Goal: Task Accomplishment & Management: Use online tool/utility

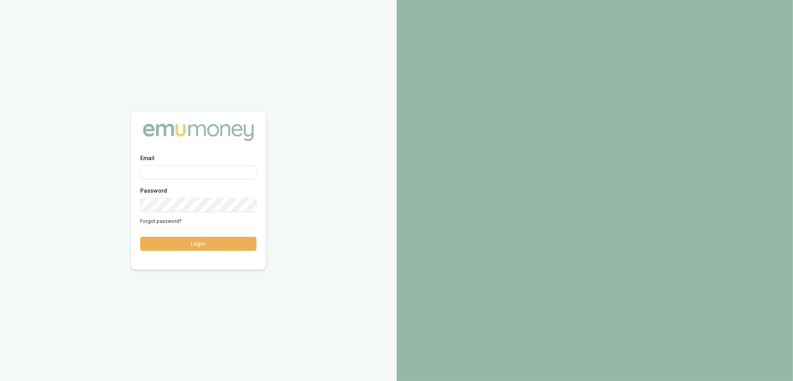
click at [175, 170] on input "Email" at bounding box center [198, 173] width 116 height 14
type input "[PERSON_NAME][EMAIL_ADDRESS][PERSON_NAME][DOMAIN_NAME]"
click at [184, 245] on button "Login" at bounding box center [198, 244] width 116 height 14
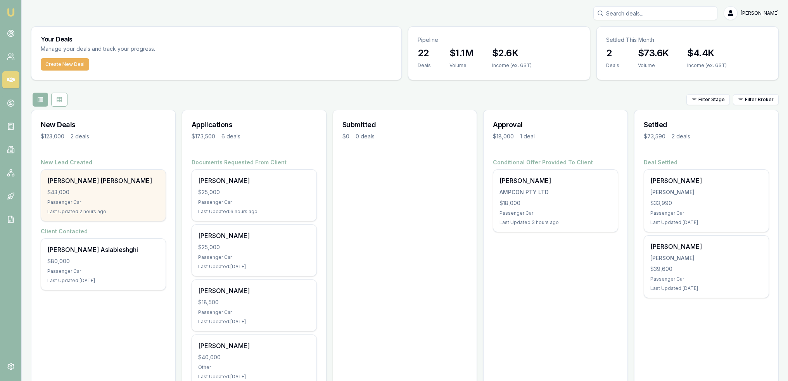
click at [93, 183] on div "Mohammad Shahadat Hossain" at bounding box center [103, 180] width 112 height 9
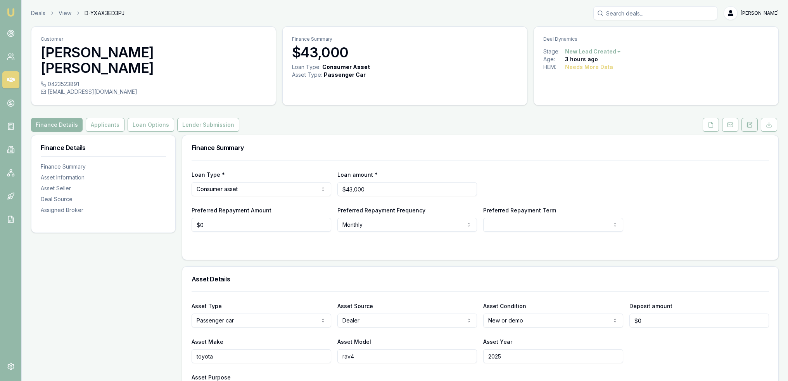
click at [748, 122] on icon at bounding box center [749, 125] width 6 height 6
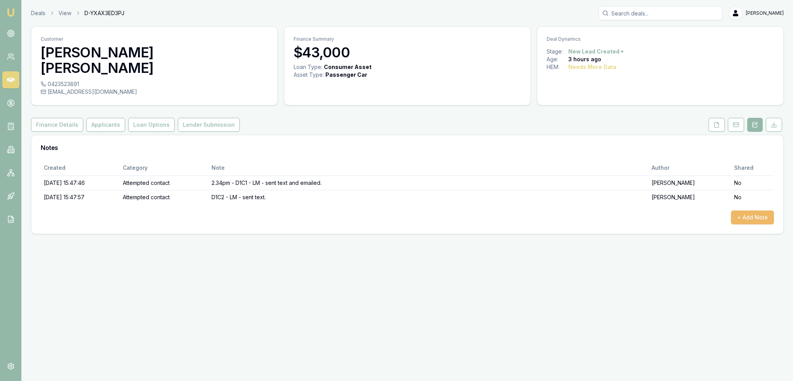
click at [752, 210] on button "+ Add Note" at bounding box center [752, 217] width 43 height 14
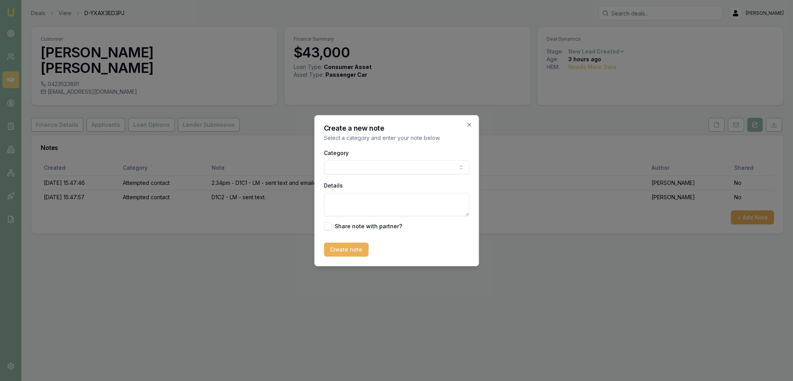
click at [393, 169] on body "Emu Broker Deals View D-YXAX3ED3PJ Robyn Adams Toggle Menu Customer Mohammad Sh…" at bounding box center [396, 190] width 793 height 381
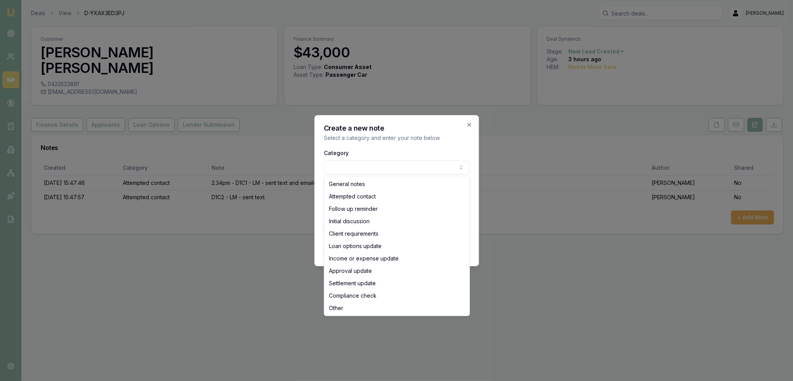
select select "ATTEMPTED_CONTACT"
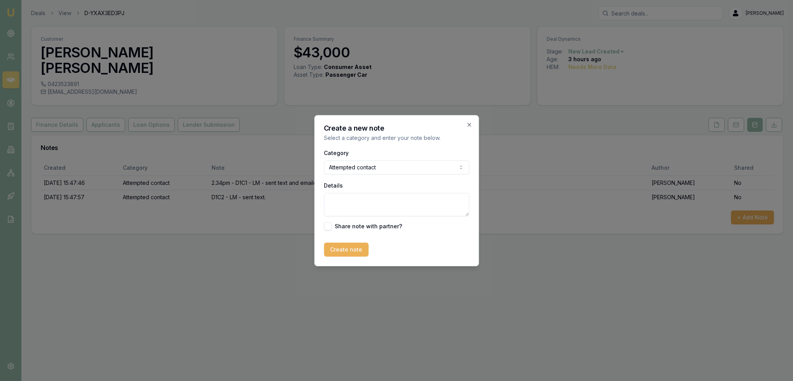
click at [366, 204] on textarea "Details" at bounding box center [396, 204] width 145 height 23
type textarea "D1C3 - straight to voicemail - LM - sent text."
click at [340, 251] on button "Create note" at bounding box center [346, 250] width 45 height 14
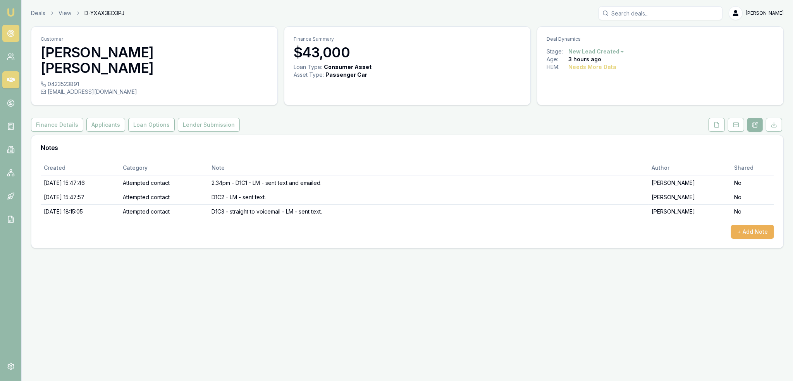
click at [9, 33] on icon at bounding box center [11, 33] width 8 height 8
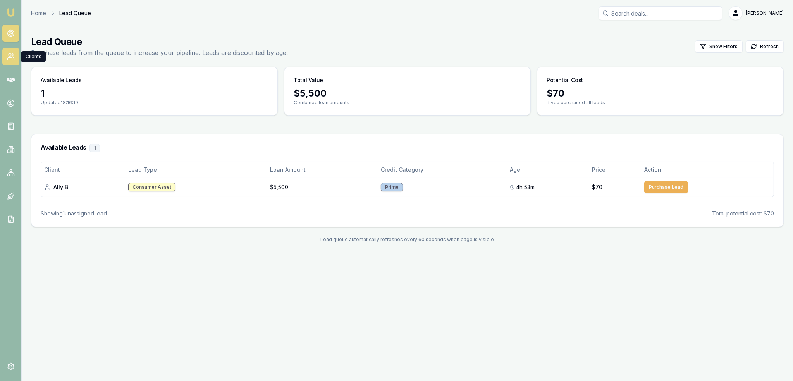
click at [11, 55] on circle at bounding box center [10, 55] width 3 height 3
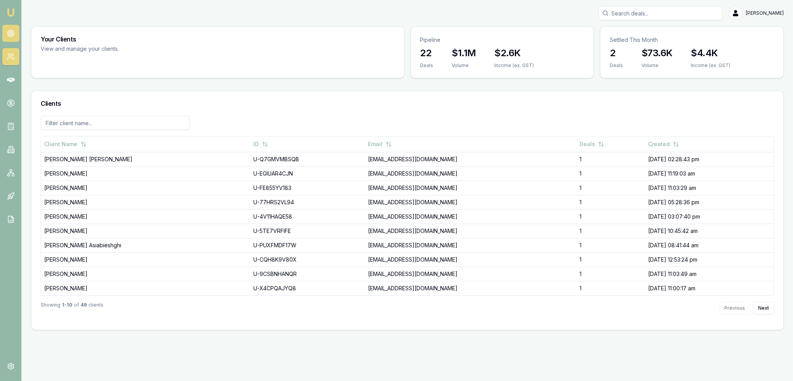
click at [11, 32] on icon at bounding box center [11, 33] width 8 height 8
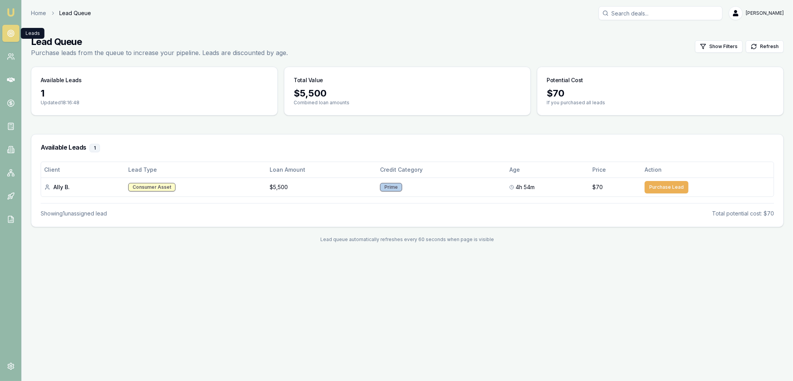
click at [7, 16] on img at bounding box center [10, 12] width 9 height 9
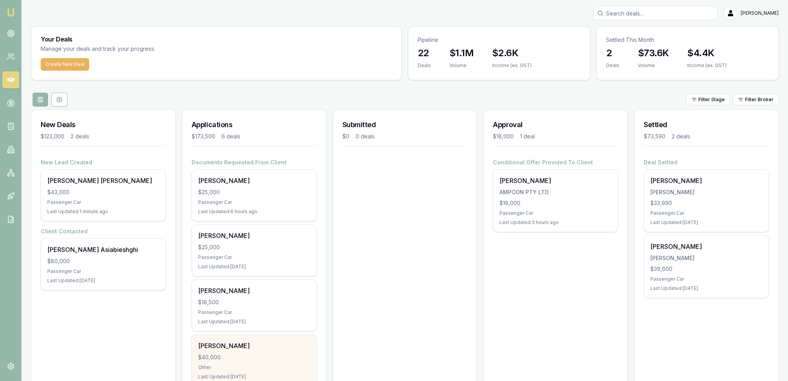
click at [268, 359] on div "$40,000" at bounding box center [254, 357] width 112 height 8
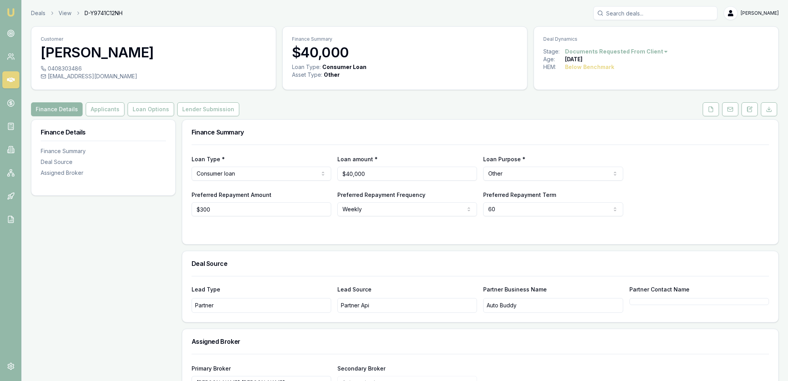
drag, startPoint x: 747, startPoint y: 110, endPoint x: 744, endPoint y: 122, distance: 12.4
click at [747, 110] on icon at bounding box center [749, 109] width 4 height 5
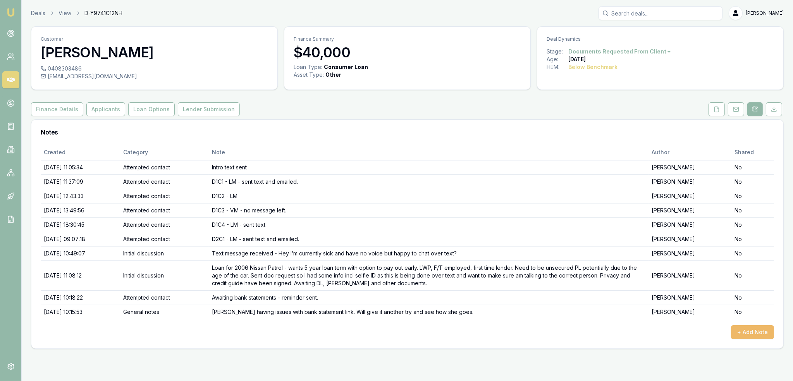
click at [757, 331] on button "+ Add Note" at bounding box center [752, 332] width 43 height 14
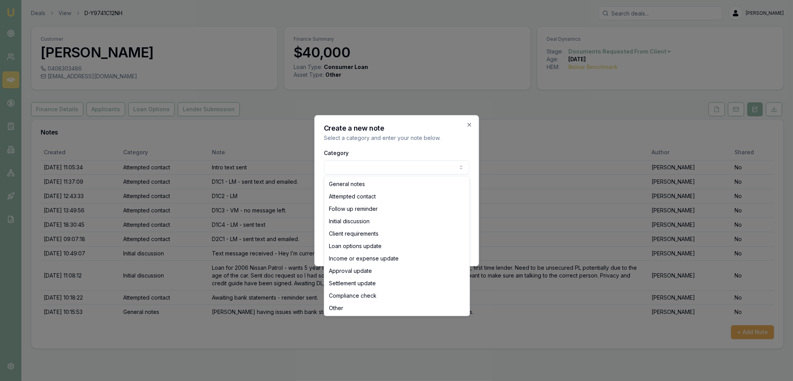
click at [372, 166] on body "Emu Broker Deals View D-Y9741C12NH Robyn Adams Toggle Menu Customer Maddisson W…" at bounding box center [396, 190] width 793 height 381
select select "ATTEMPTED_CONTACT"
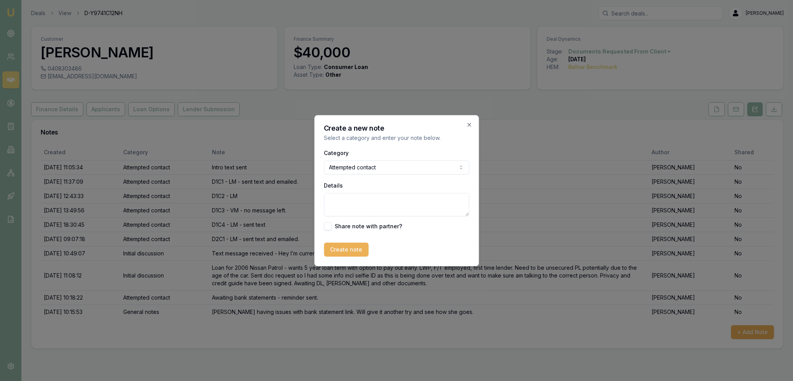
click at [358, 198] on textarea "Details" at bounding box center [396, 204] width 145 height 23
type textarea "FU bank statements - LM - sent text."
click at [348, 248] on button "Create note" at bounding box center [346, 250] width 45 height 14
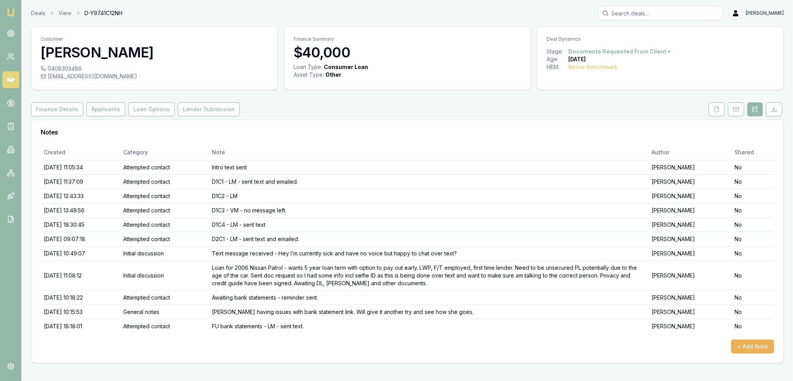
drag, startPoint x: 712, startPoint y: 107, endPoint x: 698, endPoint y: 142, distance: 37.7
click at [712, 107] on button at bounding box center [717, 109] width 16 height 14
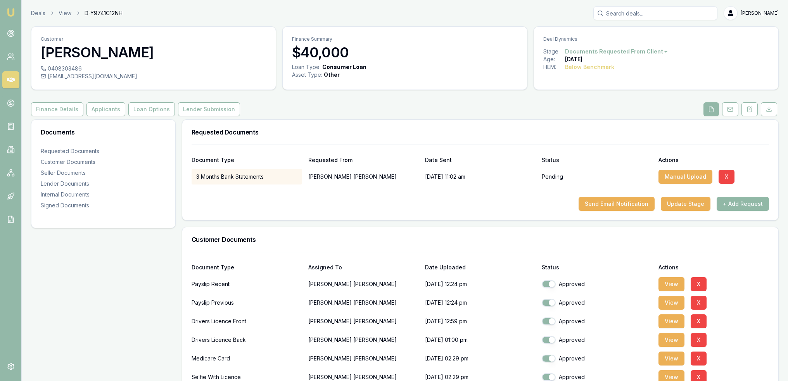
click at [739, 206] on button "+ Add Request" at bounding box center [742, 204] width 52 height 14
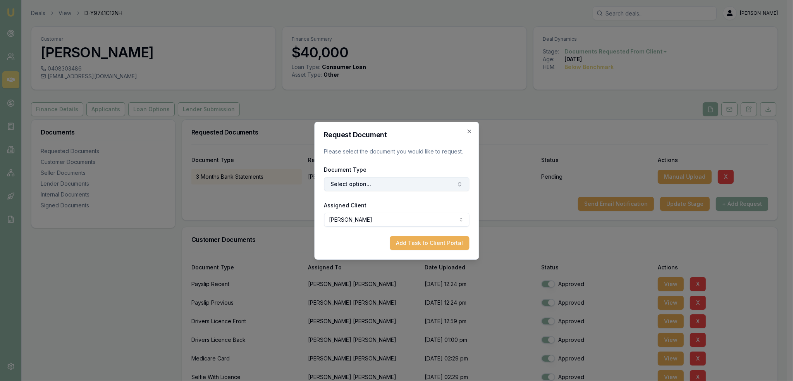
click at [409, 188] on button "Select option..." at bounding box center [396, 184] width 145 height 14
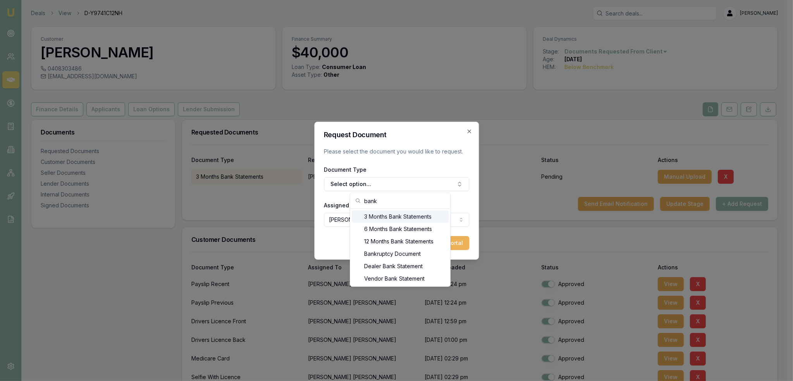
drag, startPoint x: 384, startPoint y: 201, endPoint x: 325, endPoint y: 200, distance: 59.3
click at [325, 200] on body "Emu Broker Deals View D-Y9741C12NH Robyn Adams Toggle Menu Customer Maddisson W…" at bounding box center [394, 190] width 788 height 381
type input "b"
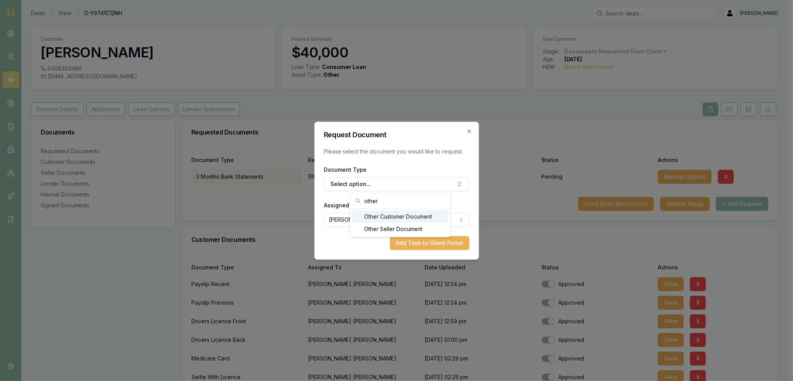
type input "other"
click at [374, 213] on div "Other Customer Document" at bounding box center [400, 216] width 97 height 12
click at [426, 243] on button "Add Task to Client Portal" at bounding box center [429, 243] width 79 height 14
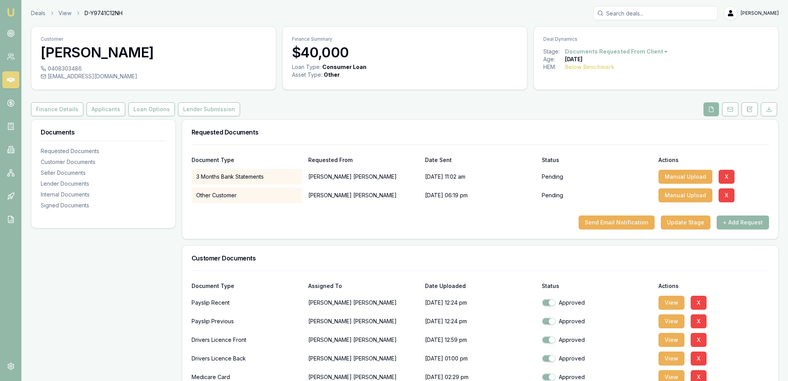
drag, startPoint x: 9, startPoint y: 9, endPoint x: 22, endPoint y: 0, distance: 15.3
click at [10, 9] on img at bounding box center [10, 12] width 9 height 9
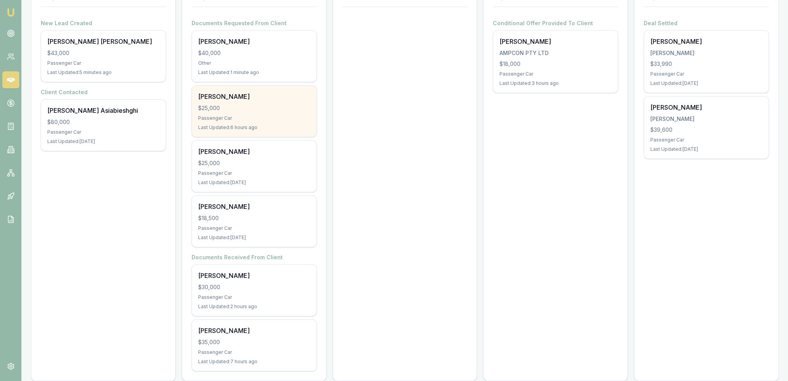
scroll to position [150, 0]
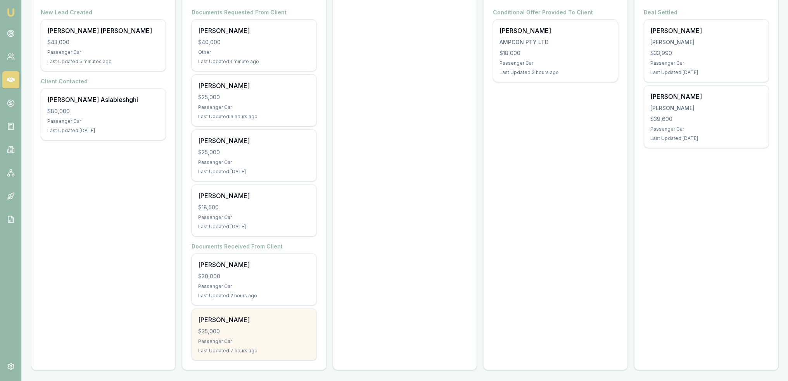
click at [254, 319] on div "Cornelius O'Donnell" at bounding box center [254, 319] width 112 height 9
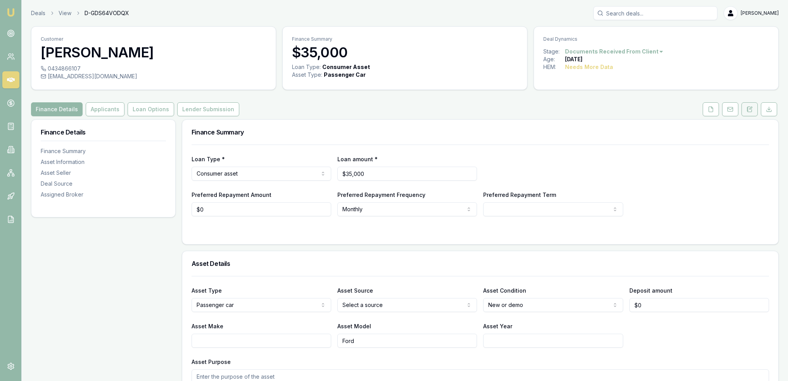
click at [751, 110] on icon at bounding box center [749, 109] width 4 height 5
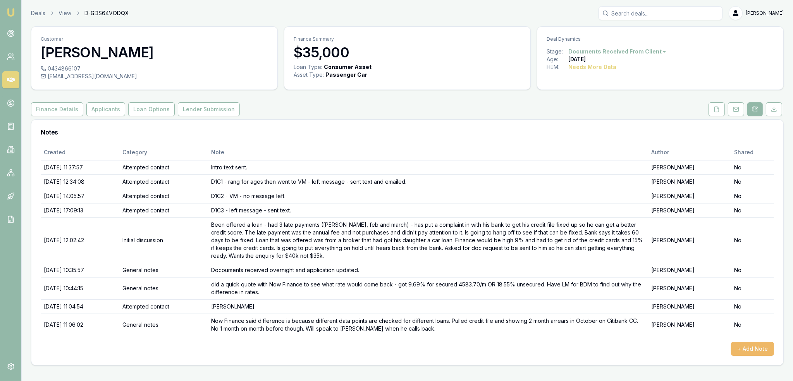
click at [745, 346] on button "+ Add Note" at bounding box center [752, 349] width 43 height 14
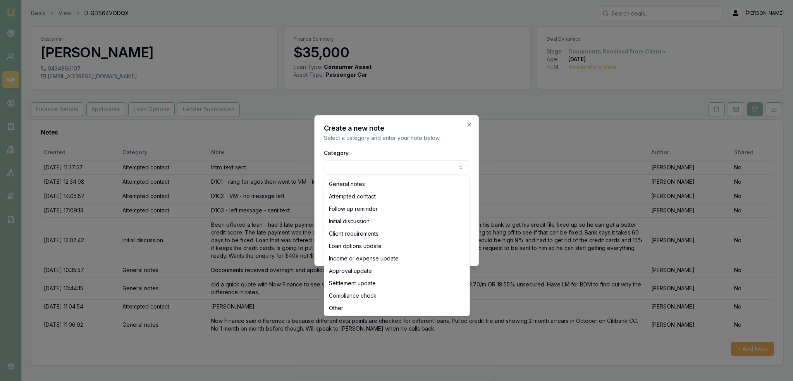
click at [395, 160] on body "Emu Broker Deals View D-GDS64VODQX Robyn Adams Toggle Menu Customer Cornelius O…" at bounding box center [396, 190] width 793 height 381
select select "ATTEMPTED_CONTACT"
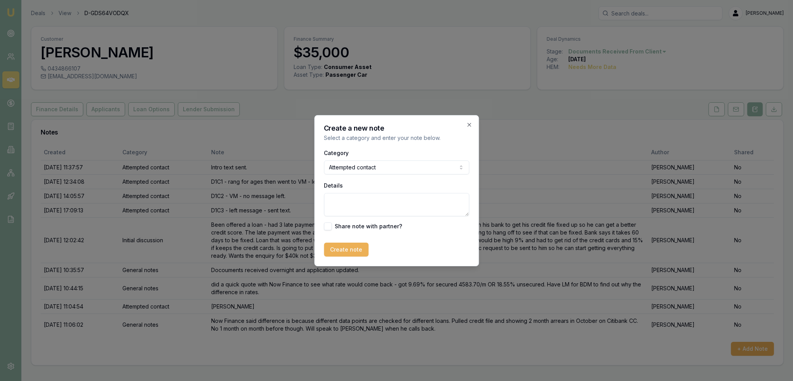
drag, startPoint x: 371, startPoint y: 210, endPoint x: 373, endPoint y: 205, distance: 4.9
click at [371, 209] on textarea "Details" at bounding box center [396, 204] width 145 height 23
type textarea "VM - LM - sent text."
click at [347, 248] on button "Create note" at bounding box center [346, 250] width 45 height 14
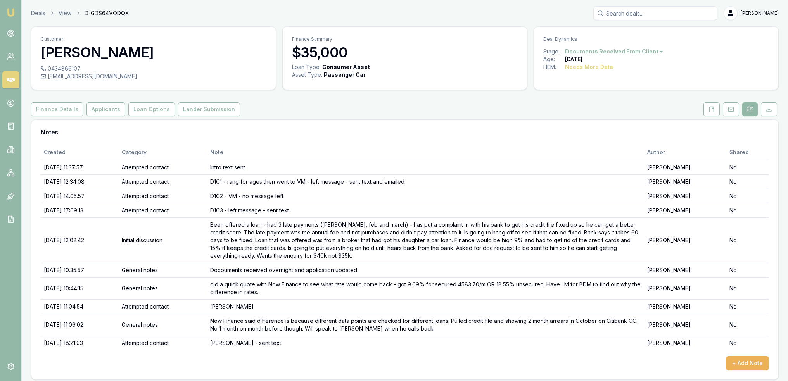
click at [12, 14] on img at bounding box center [10, 12] width 9 height 9
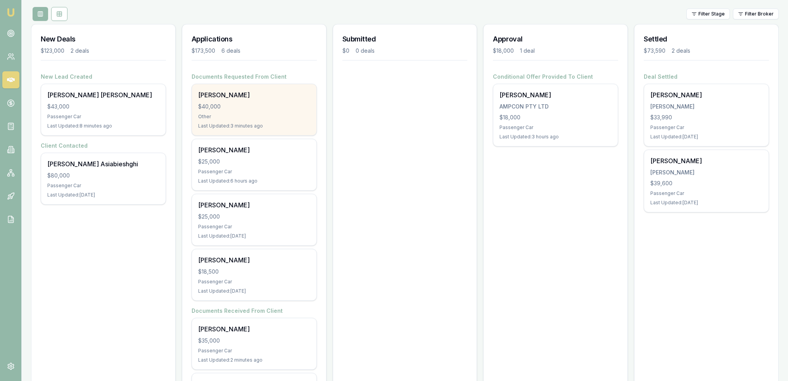
scroll to position [72, 0]
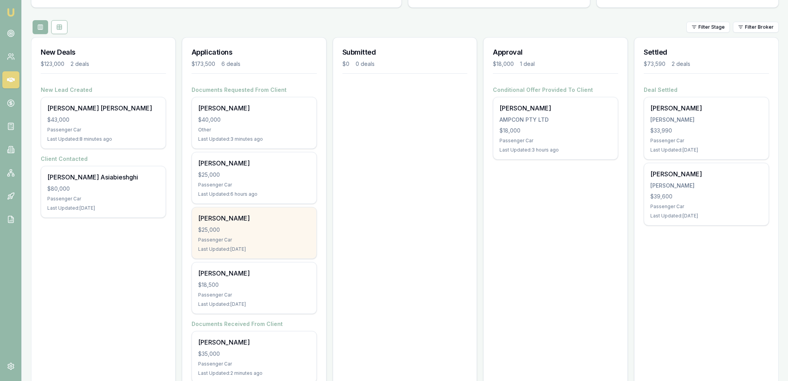
click at [252, 237] on div "Passenger Car" at bounding box center [254, 240] width 112 height 6
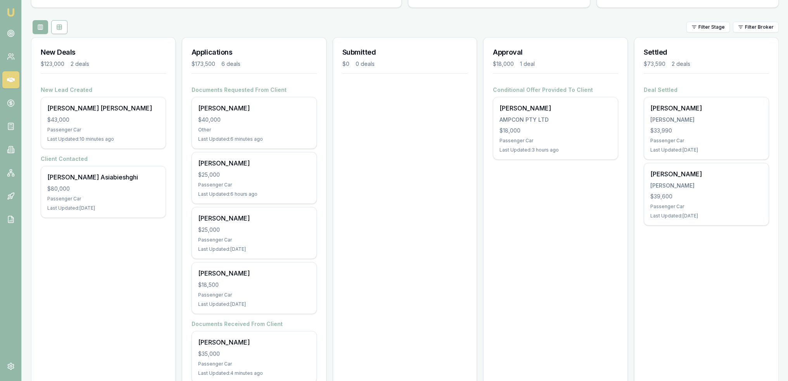
click at [9, 9] on img at bounding box center [10, 12] width 9 height 9
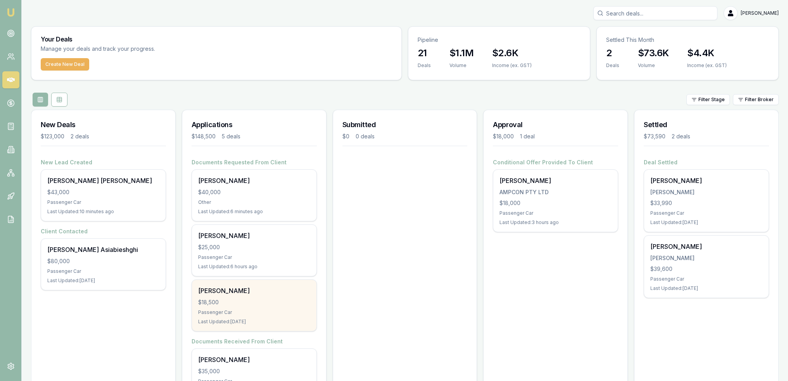
click at [255, 311] on div "Passenger Car" at bounding box center [254, 312] width 112 height 6
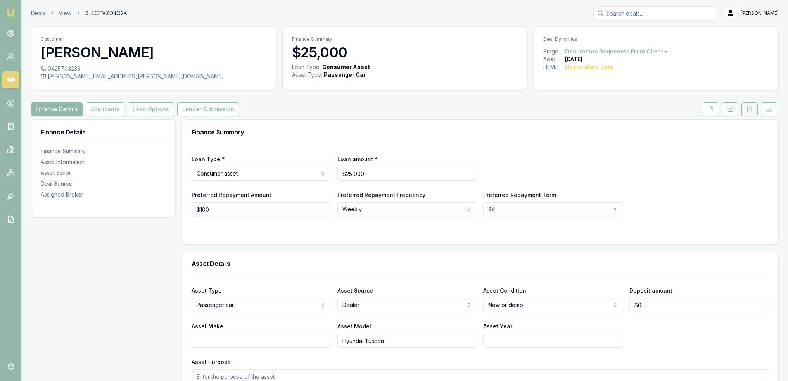
click at [750, 108] on icon at bounding box center [749, 109] width 6 height 6
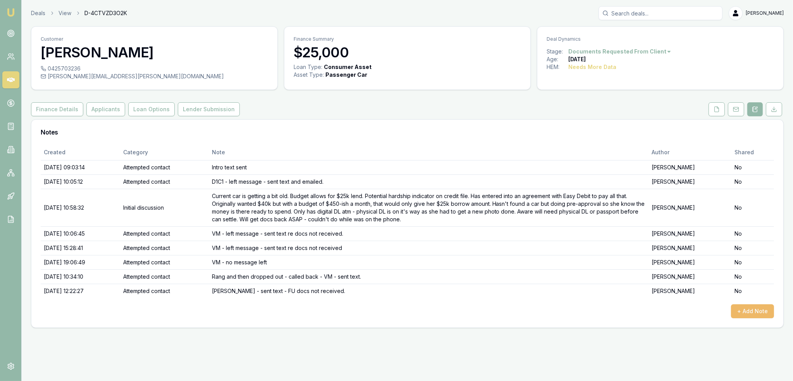
click at [749, 310] on button "+ Add Note" at bounding box center [752, 311] width 43 height 14
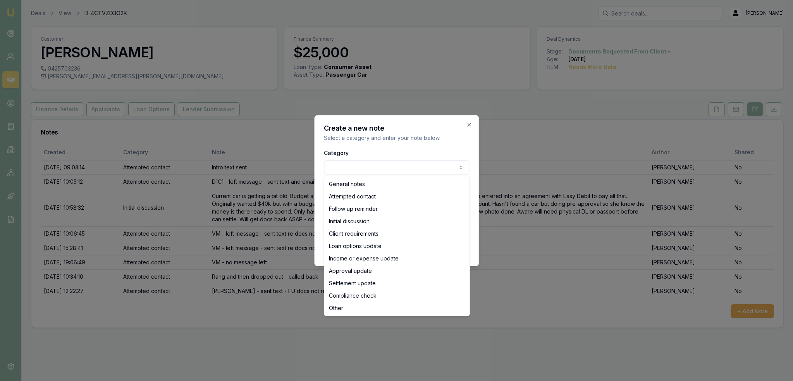
click at [403, 167] on body "Emu Broker Deals View D-4CTVZD3O2K [PERSON_NAME] Toggle Menu Customer [PERSON_N…" at bounding box center [396, 190] width 793 height 381
select select "ATTEMPTED_CONTACT"
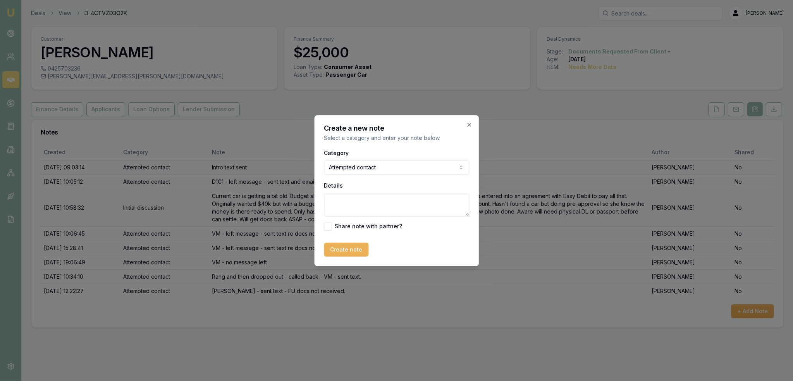
click at [373, 197] on textarea "Details" at bounding box center [396, 204] width 145 height 23
type textarea "[PERSON_NAME] - docs not received - sent text."
click at [357, 248] on button "Create note" at bounding box center [346, 250] width 45 height 14
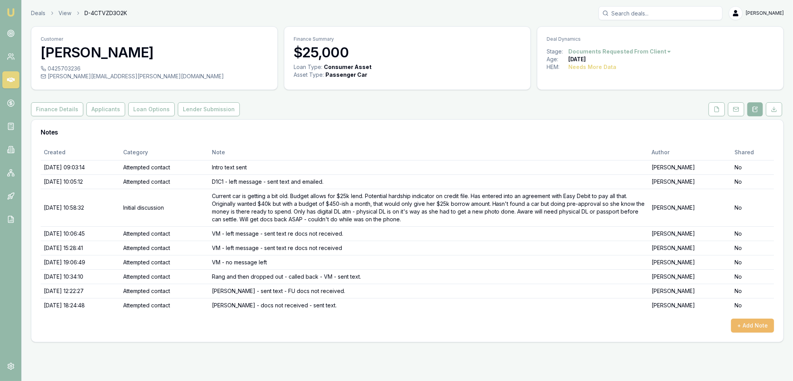
click at [744, 319] on button "+ Add Note" at bounding box center [752, 326] width 43 height 14
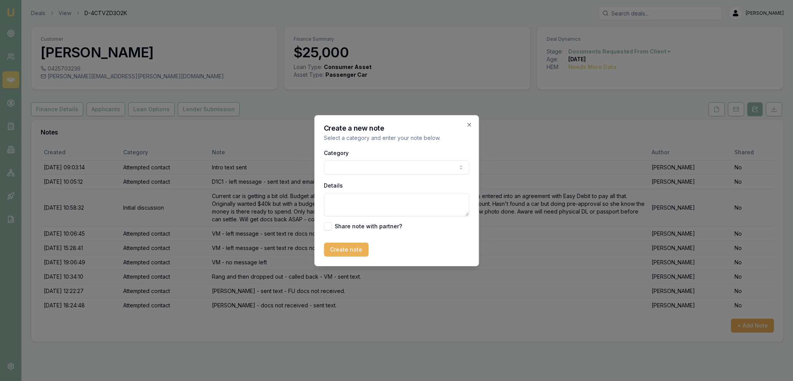
click at [360, 165] on body "Emu Broker Deals View D-4CTVZD3O2K Robyn Adams Toggle Menu Customer Tamara Tyso…" at bounding box center [396, 190] width 793 height 381
click at [468, 126] on body "Emu Broker Deals View D-4CTVZD3O2K Robyn Adams Toggle Menu Customer Tamara Tyso…" at bounding box center [396, 190] width 793 height 381
click at [467, 124] on icon "button" at bounding box center [469, 125] width 6 height 6
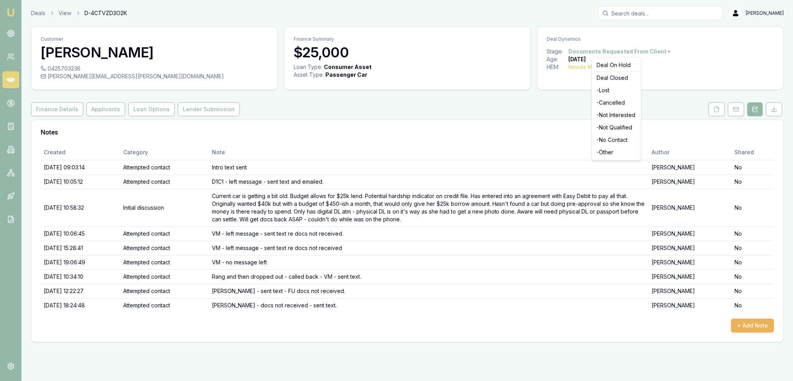
click at [655, 52] on html "Emu Broker Deals View D-4CTVZD3O2K Robyn Adams Toggle Menu Customer Tamara Tyso…" at bounding box center [396, 190] width 793 height 381
click at [607, 141] on div "- No Contact" at bounding box center [617, 140] width 46 height 12
click at [621, 53] on html "Emu Broker Deals View D-4CTVZD3O2K [PERSON_NAME] Toggle Menu Customer [PERSON_N…" at bounding box center [396, 190] width 793 height 381
click at [586, 152] on div "- Other" at bounding box center [601, 152] width 46 height 12
click at [602, 49] on html "Emu Broker Deals View D-4CTVZD3O2K Robyn Adams Toggle Menu Customer Tamara Tyso…" at bounding box center [396, 190] width 793 height 381
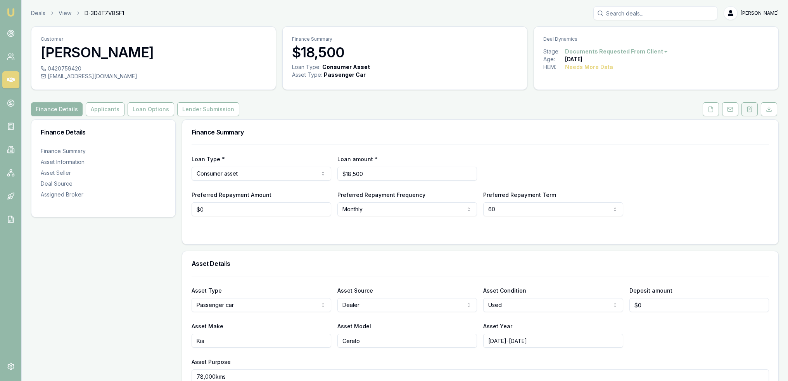
click at [749, 109] on icon at bounding box center [750, 108] width 2 height 2
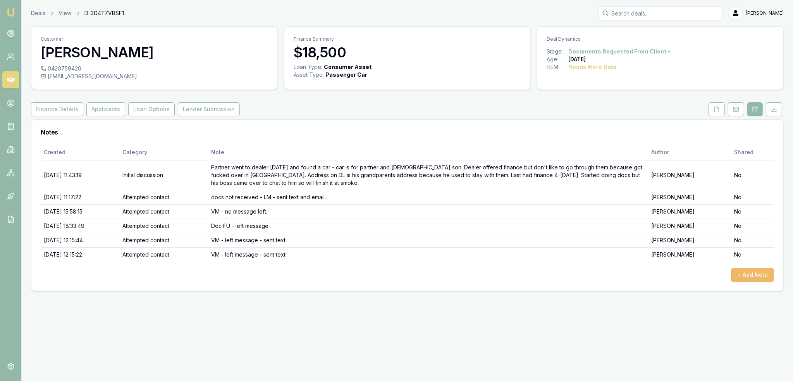
click at [754, 273] on button "+ Add Note" at bounding box center [752, 275] width 43 height 14
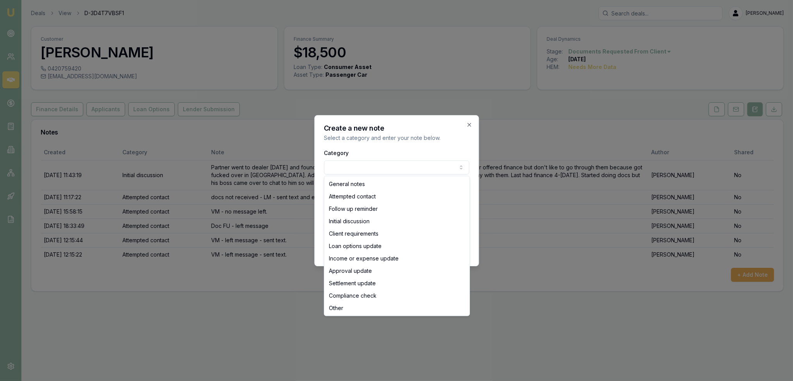
click at [348, 167] on body "Emu Broker Deals View D-3D4T7VBSF1 Robyn Adams Toggle Menu Customer Ronin Adams…" at bounding box center [396, 190] width 793 height 381
click at [347, 168] on body "Emu Broker Deals View D-3D4T7VBSF1 Robyn Adams Toggle Menu Customer Ronin Adams…" at bounding box center [396, 190] width 793 height 381
select select "ATTEMPTED_CONTACT"
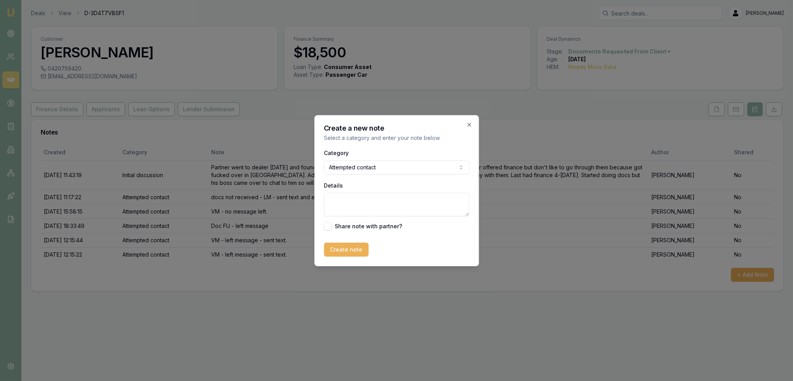
click at [346, 208] on textarea "Details" at bounding box center [396, 204] width 145 height 23
type textarea "VM - LM - sent text."
click at [343, 251] on button "Create note" at bounding box center [346, 250] width 45 height 14
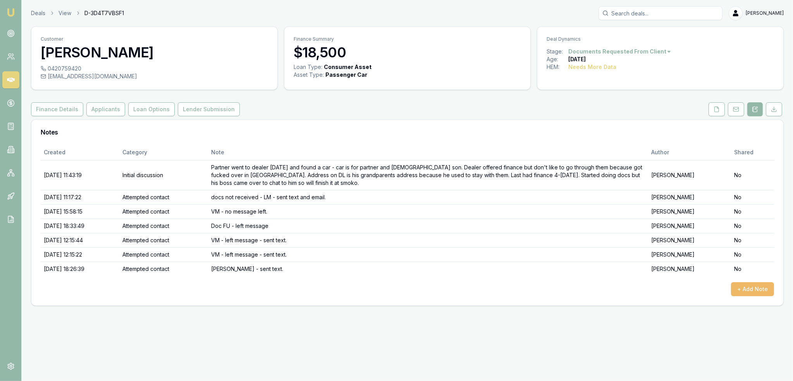
click at [760, 286] on button "+ Add Note" at bounding box center [752, 289] width 43 height 14
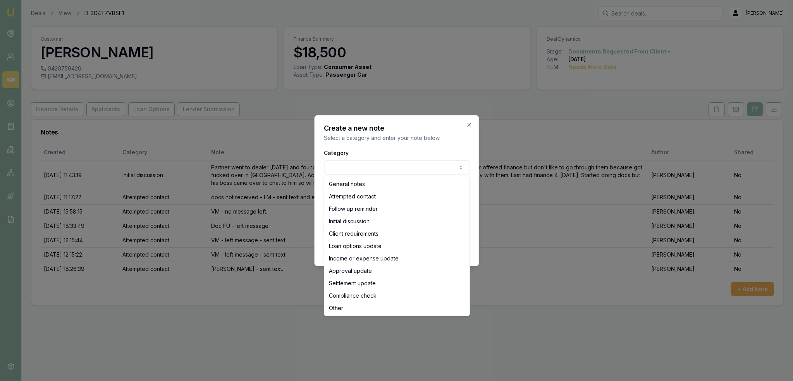
click at [374, 166] on body "Emu Broker Deals View D-3D4T7VBSF1 Robyn Adams Toggle Menu Customer Ronin Adams…" at bounding box center [396, 190] width 793 height 381
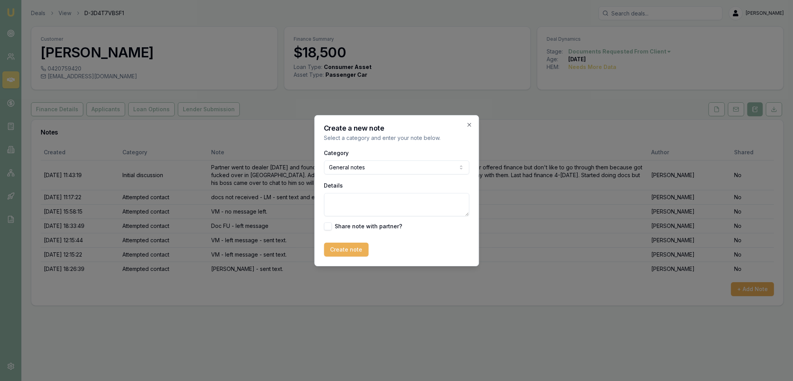
click at [352, 201] on textarea "Details" at bounding box center [396, 204] width 145 height 23
type textarea "Closing lead as been over 1 week and still no docs received and no contact sinc…"
click at [338, 249] on button "Create note" at bounding box center [346, 250] width 45 height 14
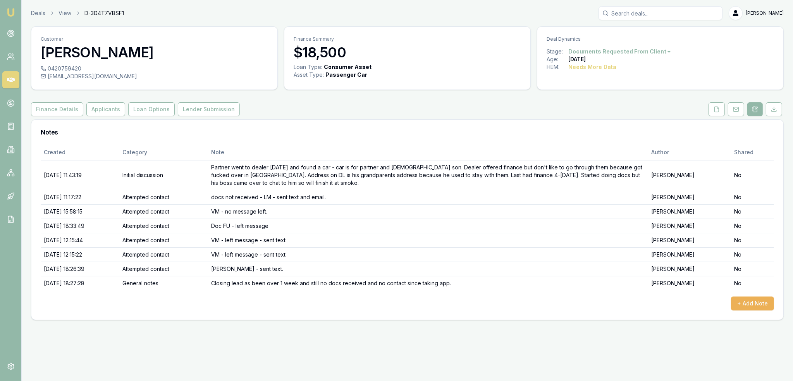
click at [643, 51] on html "Emu Broker Deals View D-3D4T7VBSF1 Robyn Adams Toggle Menu Customer Ronin Adams…" at bounding box center [396, 190] width 793 height 381
click at [610, 153] on div "- Other" at bounding box center [617, 152] width 46 height 12
click at [13, 12] on img at bounding box center [10, 12] width 9 height 9
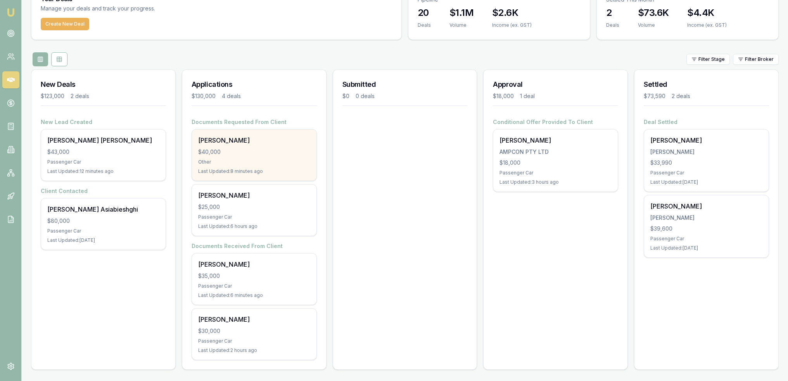
scroll to position [40, 0]
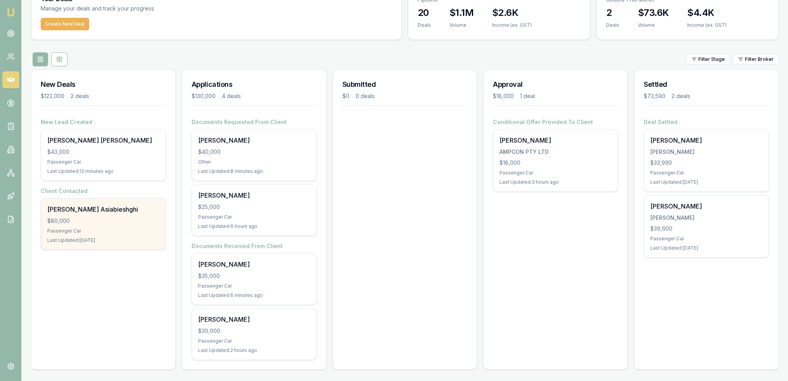
click at [110, 226] on div "[PERSON_NAME] Asiabieshghi $80,000 Passenger Car Last Updated: [DATE]" at bounding box center [103, 223] width 124 height 51
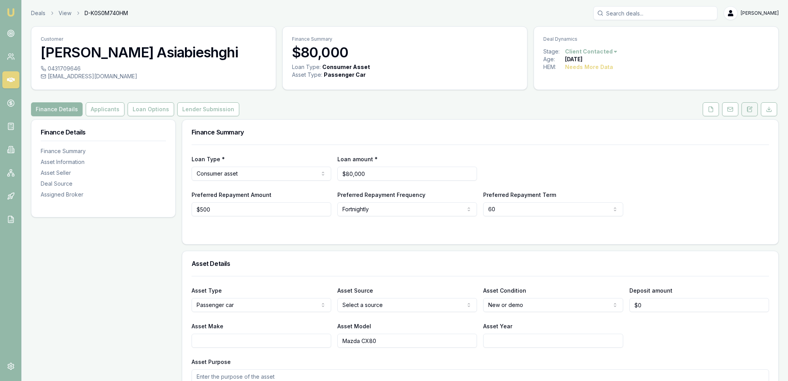
click at [745, 110] on button at bounding box center [749, 109] width 16 height 14
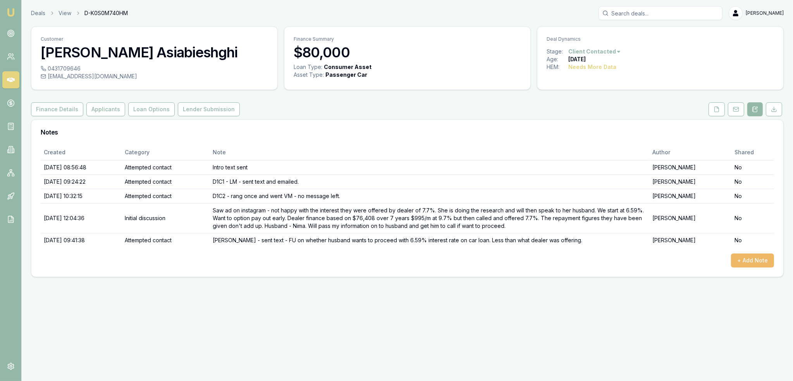
click at [762, 255] on button "+ Add Note" at bounding box center [752, 260] width 43 height 14
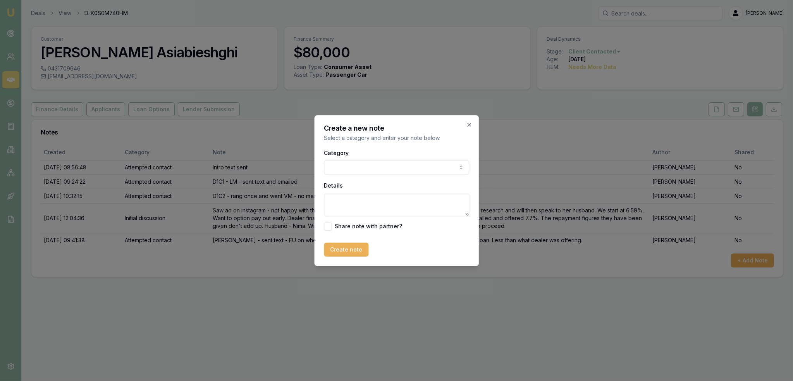
click at [373, 166] on body "Emu Broker Deals View D-K0S0M740HM Robyn Adams Toggle Menu Customer Mehrnaz Asi…" at bounding box center [396, 190] width 793 height 381
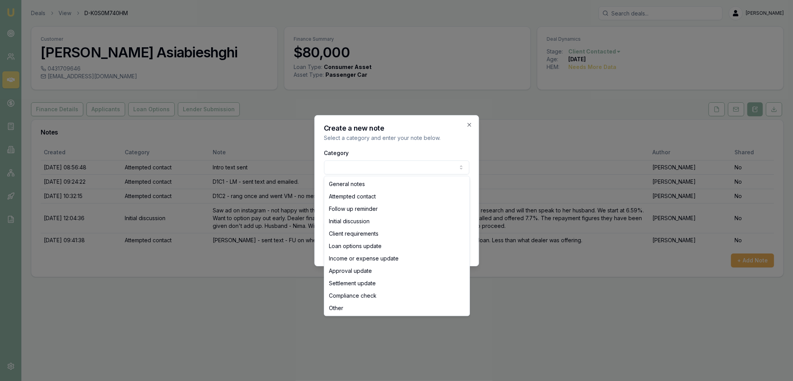
select select "ATTEMPTED_CONTACT"
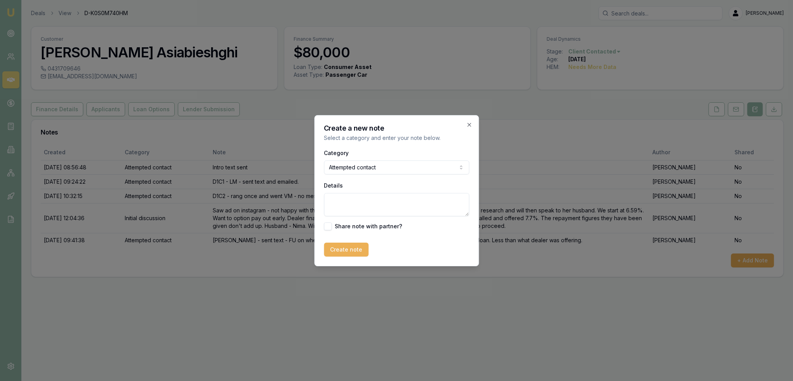
click at [359, 200] on textarea "Details" at bounding box center [396, 204] width 145 height 23
type textarea "s"
type textarea "Straight to VM - LM - sent text."
click at [346, 252] on button "Create note" at bounding box center [346, 250] width 45 height 14
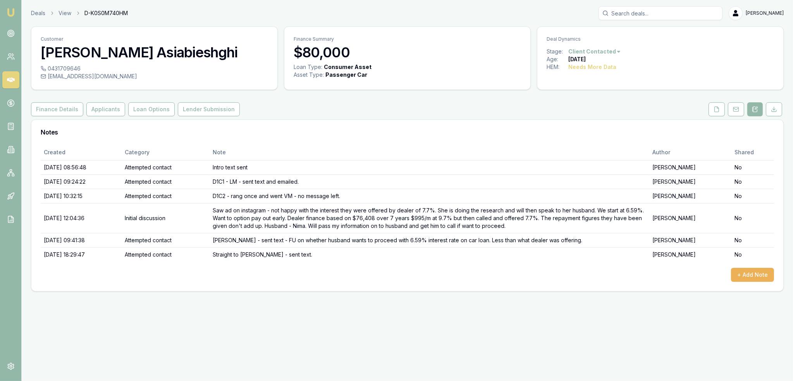
click at [13, 9] on img at bounding box center [10, 12] width 9 height 9
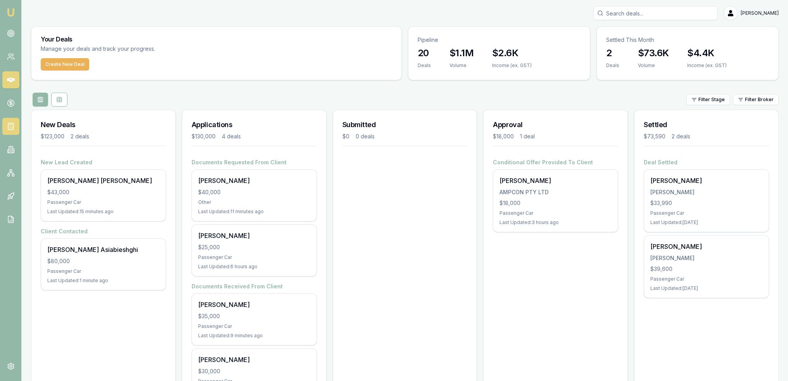
click at [7, 127] on icon at bounding box center [11, 126] width 8 height 8
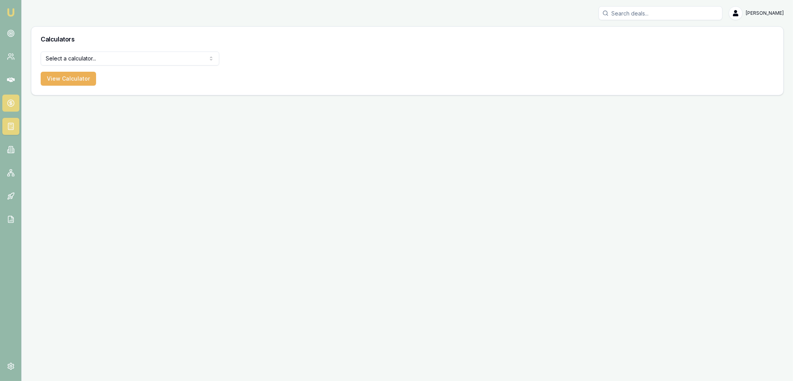
click at [6, 102] on link at bounding box center [10, 103] width 17 height 17
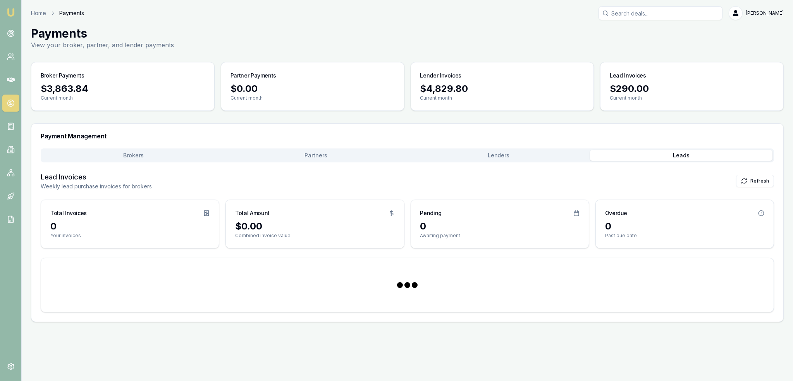
click at [678, 154] on button "Leads" at bounding box center [681, 155] width 183 height 11
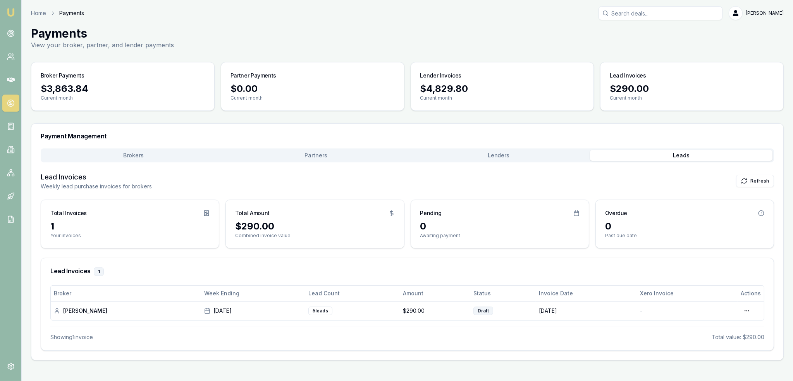
click at [8, 10] on img at bounding box center [10, 12] width 9 height 9
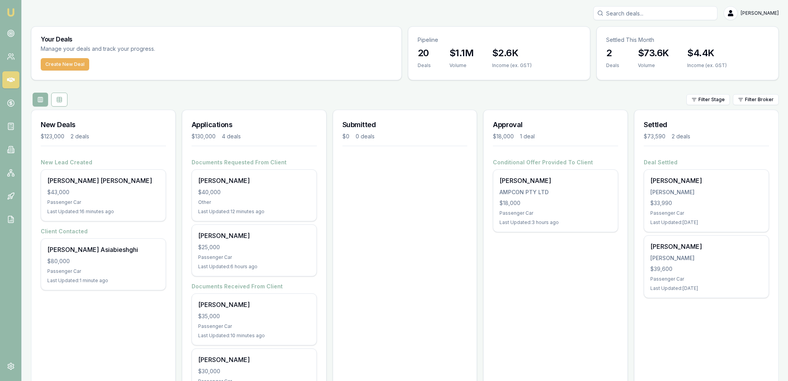
scroll to position [40, 0]
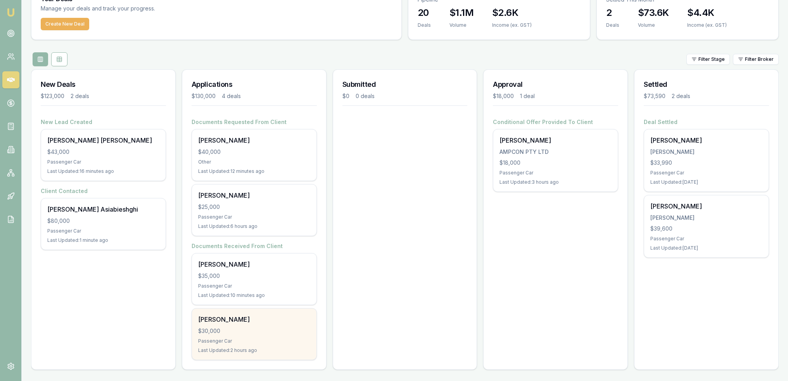
click at [266, 324] on div "Victor Dixon $30,000 Passenger Car Last Updated: 2 hours ago" at bounding box center [254, 334] width 124 height 51
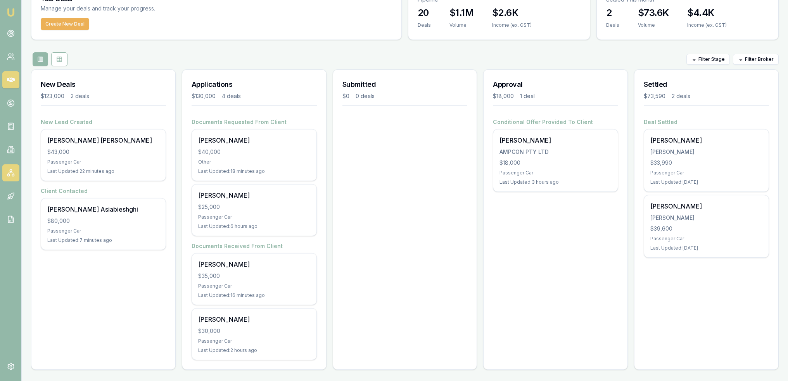
click at [5, 174] on link at bounding box center [10, 172] width 17 height 17
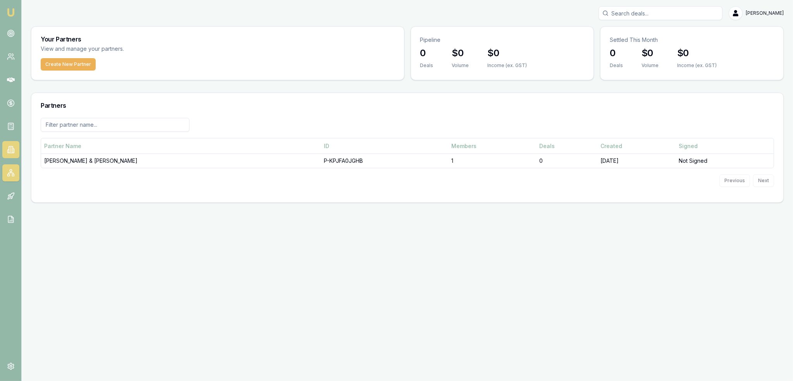
click at [12, 150] on icon at bounding box center [11, 150] width 8 height 8
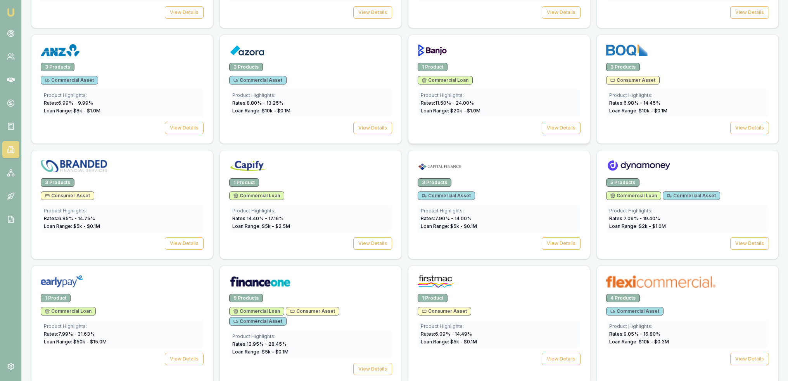
scroll to position [366, 0]
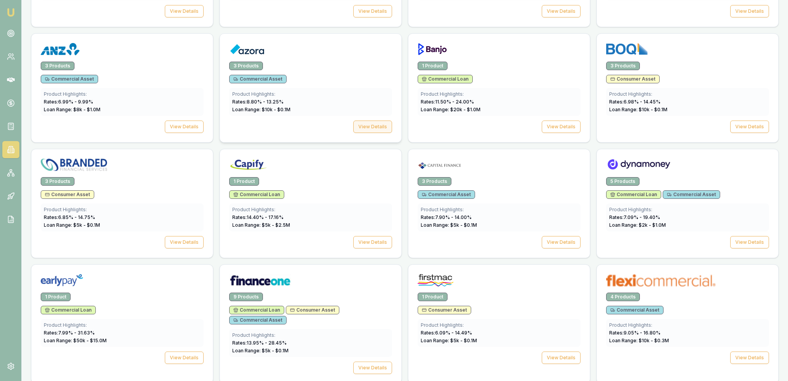
click at [377, 121] on button "View Details" at bounding box center [372, 127] width 39 height 12
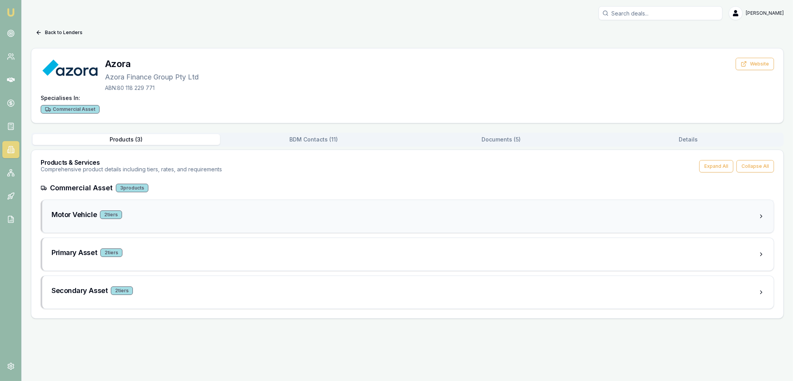
click at [108, 217] on div "2 tier s" at bounding box center [111, 214] width 22 height 9
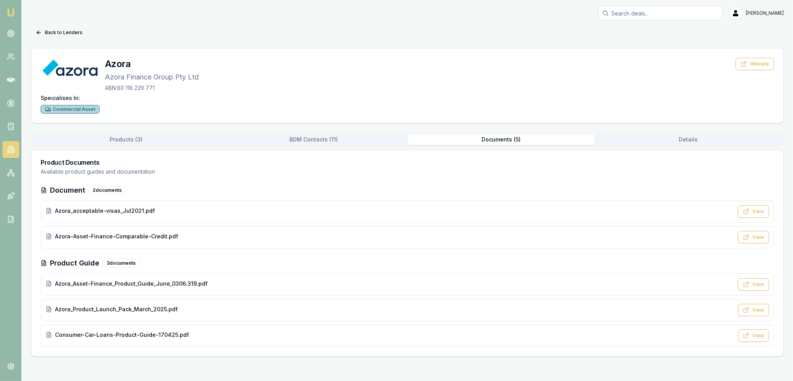
click at [503, 141] on button "Documents ( 5 )" at bounding box center [502, 139] width 188 height 11
click at [107, 336] on span "Consumer-Car-Loans-Product-Guide-170425.pdf" at bounding box center [122, 335] width 134 height 8
click at [7, 12] on img at bounding box center [10, 12] width 9 height 9
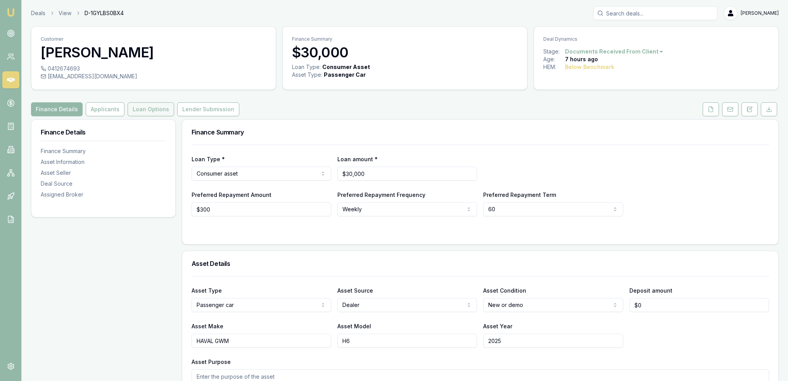
click at [158, 109] on button "Loan Options" at bounding box center [151, 109] width 47 height 14
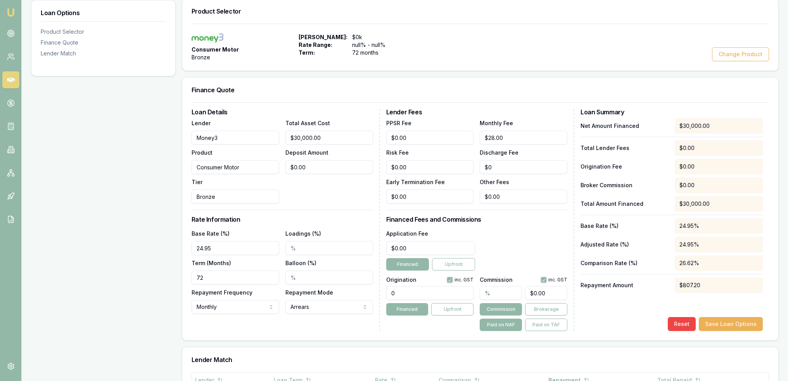
scroll to position [126, 0]
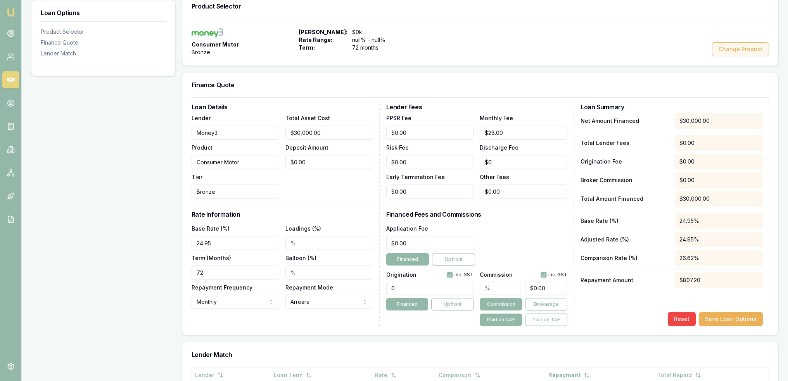
click at [733, 48] on button "Change Product" at bounding box center [740, 49] width 57 height 14
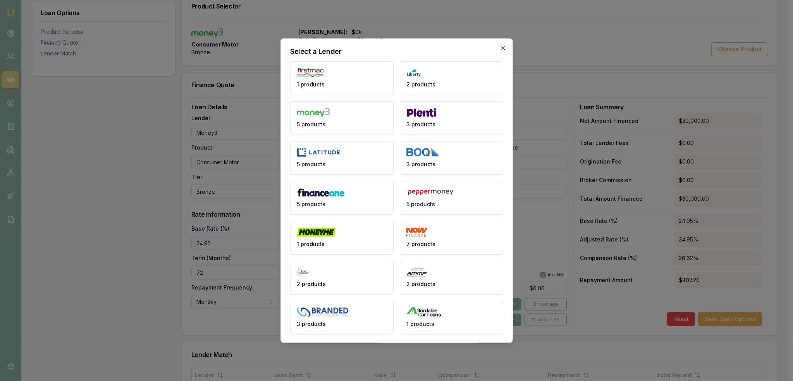
click at [503, 48] on icon "button" at bounding box center [503, 47] width 3 height 3
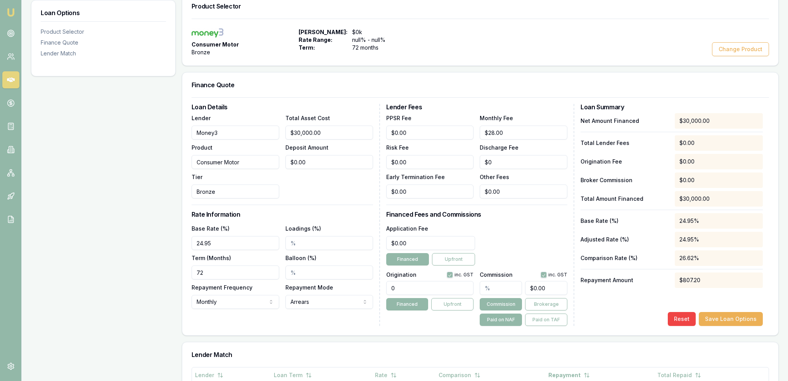
drag, startPoint x: 240, startPoint y: 133, endPoint x: 176, endPoint y: 133, distance: 64.3
click at [176, 133] on div "Loan Options Product Selector Finance Quote Lender Match Product Selector Consu…" at bounding box center [404, 224] width 747 height 462
click at [685, 320] on button "Reset" at bounding box center [681, 319] width 28 height 14
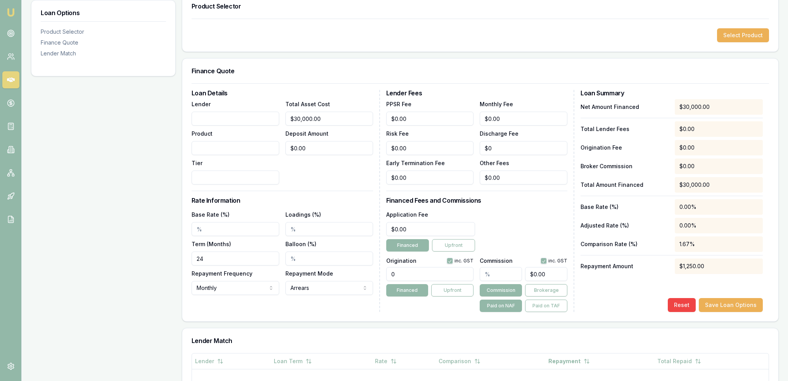
click at [264, 119] on input "Lender" at bounding box center [235, 119] width 88 height 14
type input "Azora Consumer"
click at [231, 145] on input "Product" at bounding box center [235, 148] width 88 height 14
type input "L"
type input "Car Loan 8"
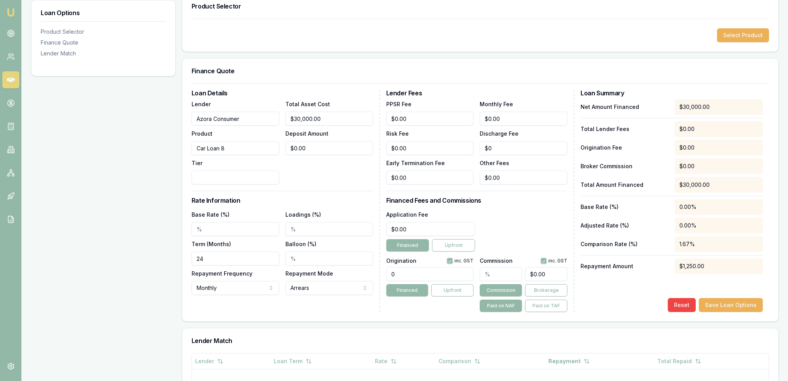
click at [228, 173] on input "Tier" at bounding box center [235, 178] width 88 height 14
type input "8"
type input "Tier 8"
click at [200, 228] on input "Base Rate (%)" at bounding box center [235, 229] width 88 height 14
click at [198, 228] on input "Base Rate (%)" at bounding box center [235, 229] width 88 height 14
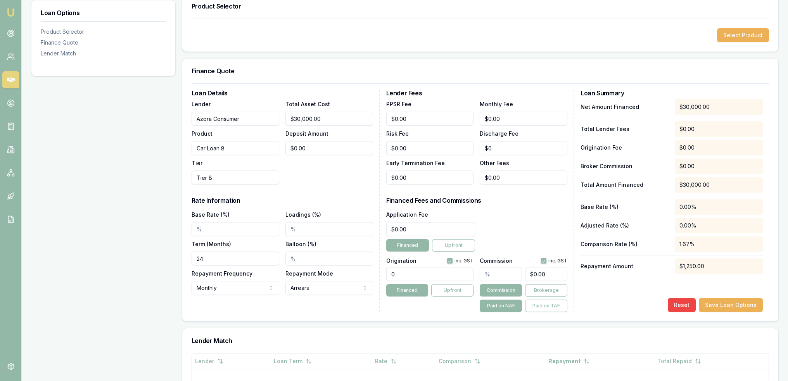
click at [200, 228] on input "Base Rate (%)" at bounding box center [235, 229] width 88 height 14
click at [203, 231] on input "Base Rate (%)" at bounding box center [235, 229] width 88 height 14
type input "18.99%"
drag, startPoint x: 213, startPoint y: 259, endPoint x: 190, endPoint y: 258, distance: 22.5
click at [190, 258] on div "Loan Details Lender Azora Consumer Product Car Loan 8 Tier Tier 8 Total Asset C…" at bounding box center [480, 202] width 596 height 238
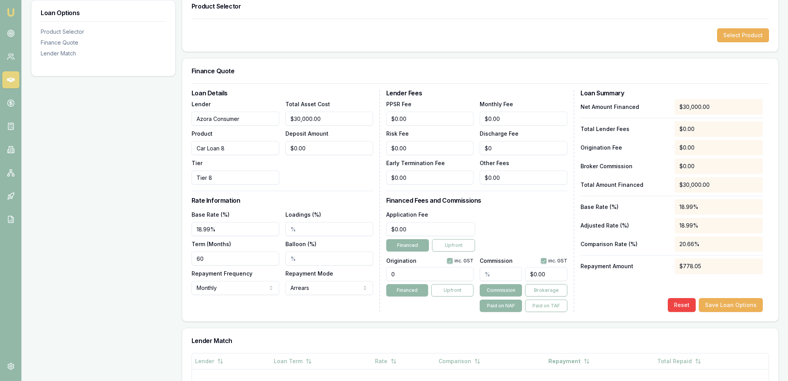
type input "60"
click at [397, 116] on input "0" at bounding box center [430, 119] width 88 height 14
type input "$0.00"
drag, startPoint x: 406, startPoint y: 147, endPoint x: 389, endPoint y: 147, distance: 17.1
click at [389, 147] on input "0" at bounding box center [430, 148] width 88 height 14
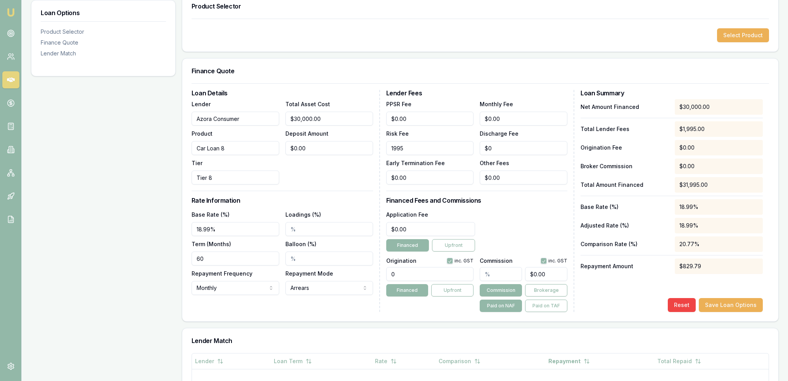
type input "$1,995.00"
type input "0"
click at [489, 174] on input "0" at bounding box center [523, 178] width 88 height 14
type input "$695.00"
type input "0"
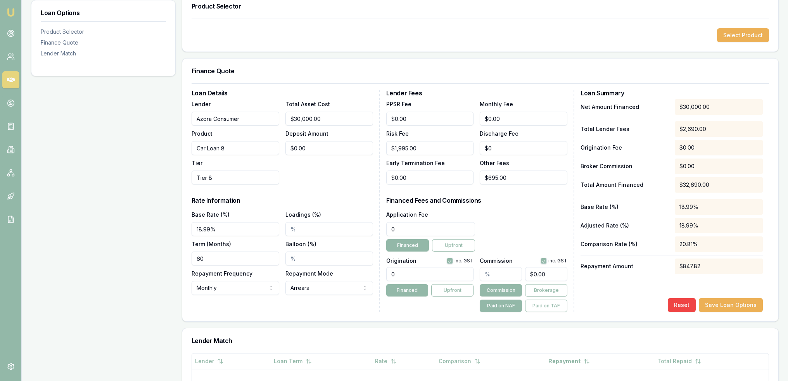
click at [395, 228] on input "0" at bounding box center [430, 229] width 89 height 14
type input "$1,495.00"
click at [390, 273] on input "0" at bounding box center [430, 274] width 88 height 14
drag, startPoint x: 400, startPoint y: 273, endPoint x: 383, endPoint y: 273, distance: 17.1
click at [383, 273] on div "Loan Details Lender Azora Consumer Product Car Loan 8 Tier Tier 8 Total Asset C…" at bounding box center [479, 201] width 577 height 222
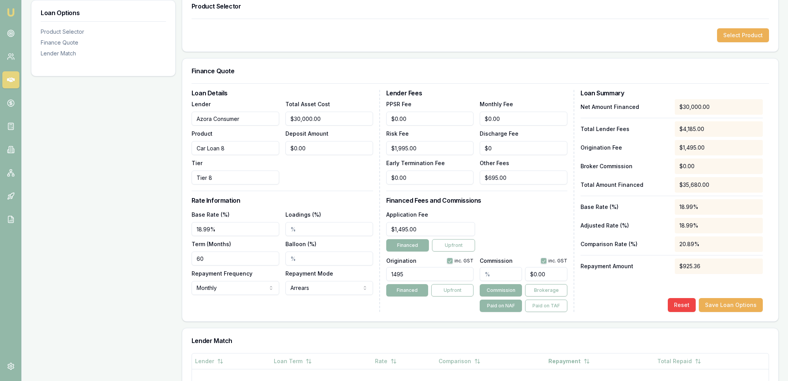
type input "1495"
type input "1495.00"
drag, startPoint x: 427, startPoint y: 228, endPoint x: 354, endPoint y: 232, distance: 73.4
click at [354, 232] on div "Loan Details Lender Azora Consumer Product Car Loan 8 Tier Tier 8 Total Asset C…" at bounding box center [479, 201] width 577 height 222
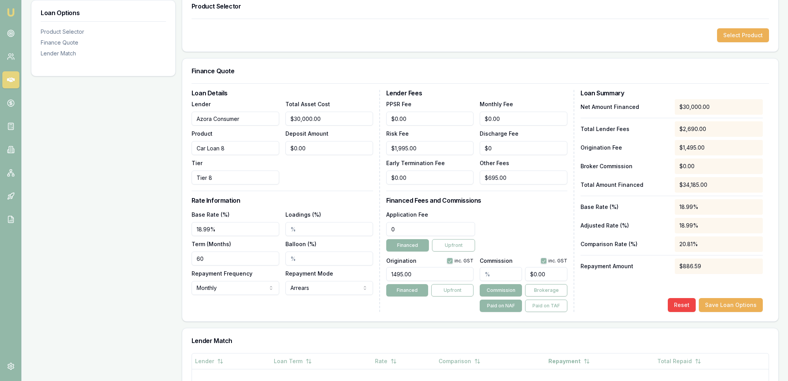
type input "$0.00"
click at [155, 183] on div "Loan Options Product Selector Finance Quote Lender Match" at bounding box center [103, 217] width 145 height 448
type input "695"
drag, startPoint x: 518, startPoint y: 175, endPoint x: 475, endPoint y: 180, distance: 43.3
click at [475, 180] on div "PPSR Fee $0.00 Monthly Fee $0.00 Risk Fee $1,995.00 Discharge Fee $0 Early Term…" at bounding box center [476, 141] width 181 height 85
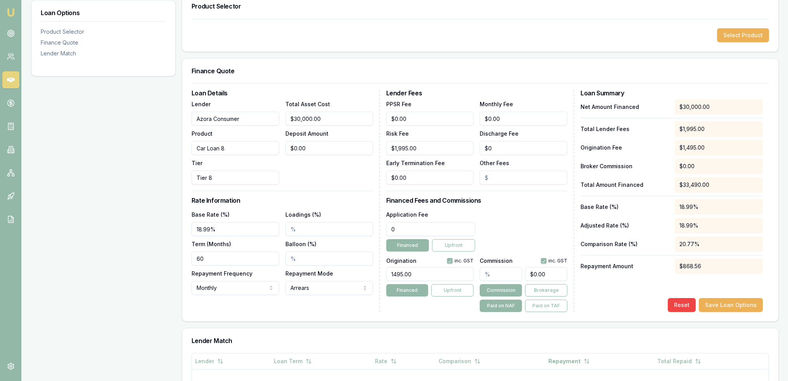
drag, startPoint x: 401, startPoint y: 228, endPoint x: 373, endPoint y: 227, distance: 28.3
click at [373, 227] on div "Loan Details Lender Azora Consumer Product Car Loan 8 Tier Tier 8 Total Asset C…" at bounding box center [479, 201] width 577 height 222
click at [536, 220] on div "Application Fee $695.00 Financed Upfront" at bounding box center [476, 231] width 181 height 42
drag, startPoint x: 424, startPoint y: 229, endPoint x: 365, endPoint y: 229, distance: 58.5
click at [366, 229] on div "Loan Details Lender Azora Consumer Product Car Loan 8 Tier Tier 8 Total Asset C…" at bounding box center [479, 201] width 577 height 222
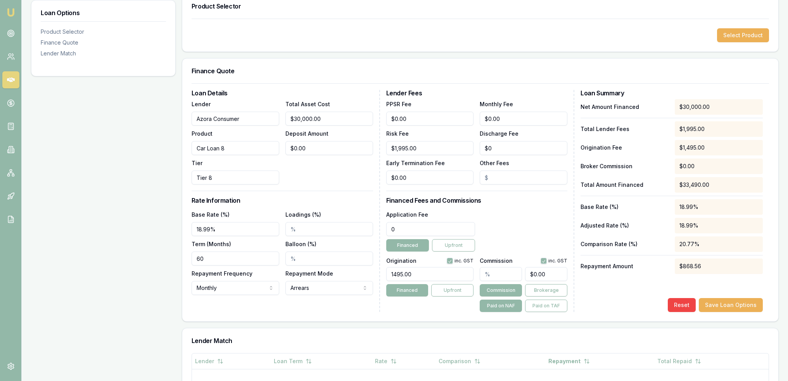
type input "$0.00"
click at [505, 178] on input "Other Fees" at bounding box center [523, 178] width 88 height 14
type input "$695.00"
click at [520, 235] on div "Application Fee $0.00 Financed Upfront" at bounding box center [476, 231] width 181 height 42
click at [740, 306] on button "Save Loan Options" at bounding box center [730, 305] width 64 height 14
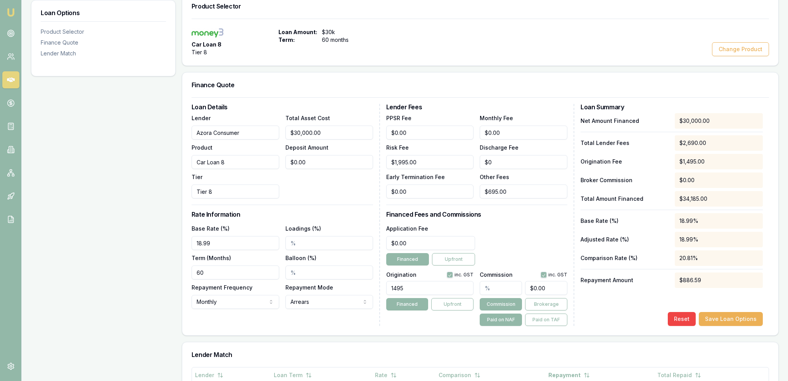
click at [487, 288] on input "text" at bounding box center [500, 288] width 42 height 14
type input "4"
type input "$1,200.00"
type input "4.00%"
click at [528, 234] on div "Application Fee $0.00 Financed Upfront" at bounding box center [476, 245] width 181 height 42
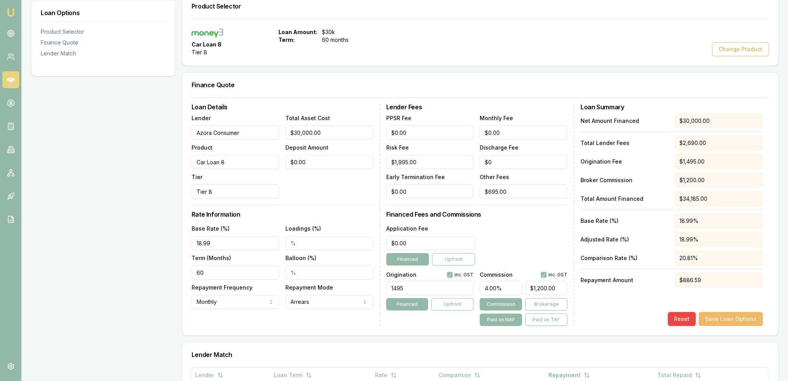
click at [724, 318] on button "Save Loan Options" at bounding box center [730, 319] width 64 height 14
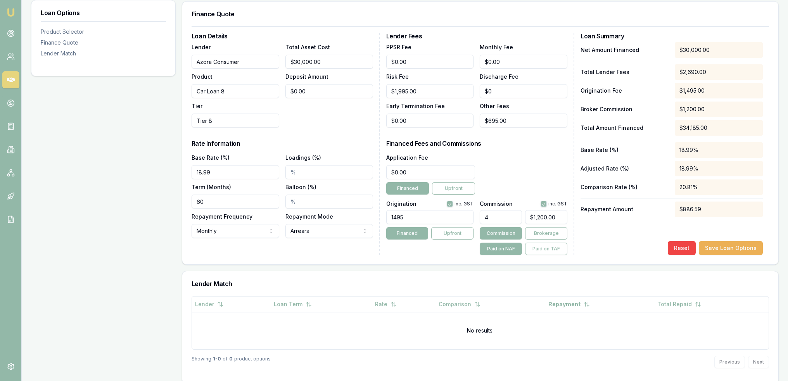
scroll to position [205, 0]
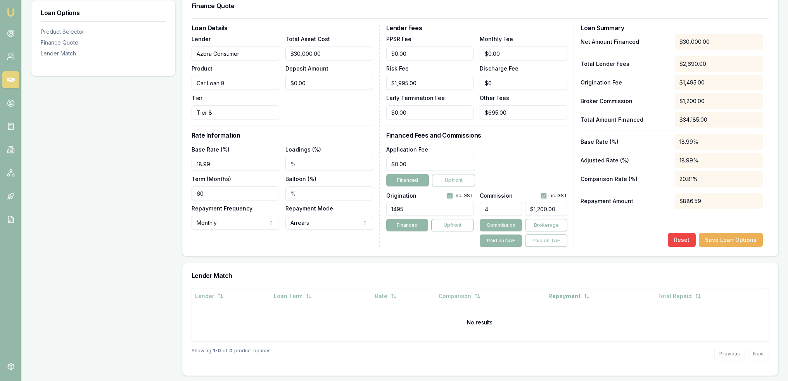
click at [757, 353] on div "Previous Next" at bounding box center [741, 354] width 55 height 12
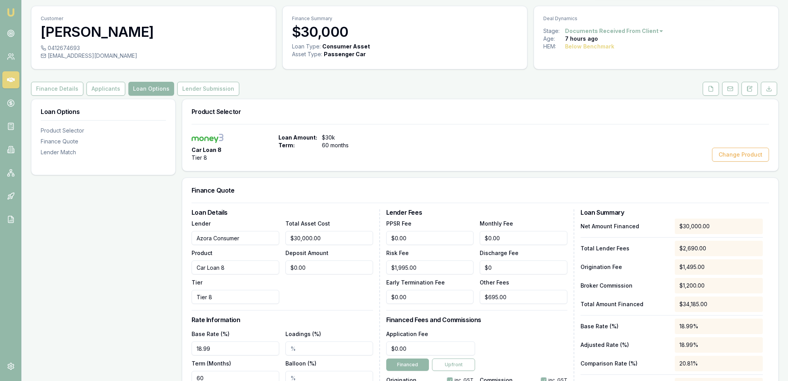
scroll to position [0, 0]
